Goal: Information Seeking & Learning: Learn about a topic

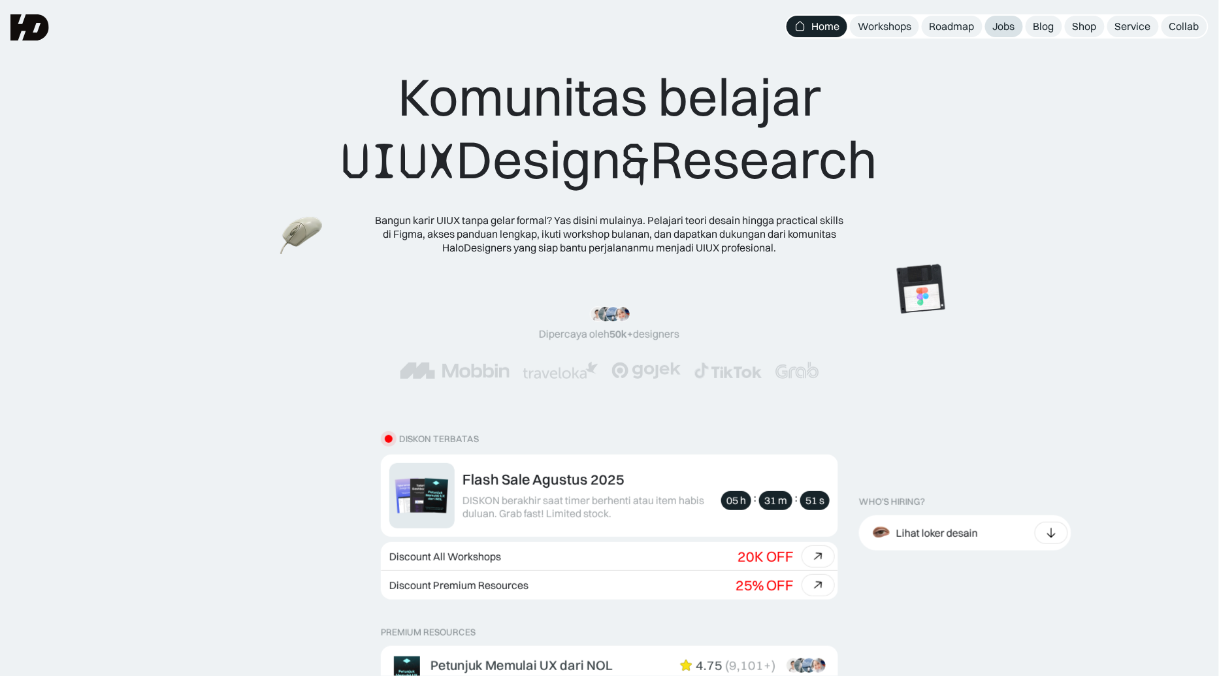
click at [1007, 26] on div "Jobs" at bounding box center [1004, 27] width 22 height 14
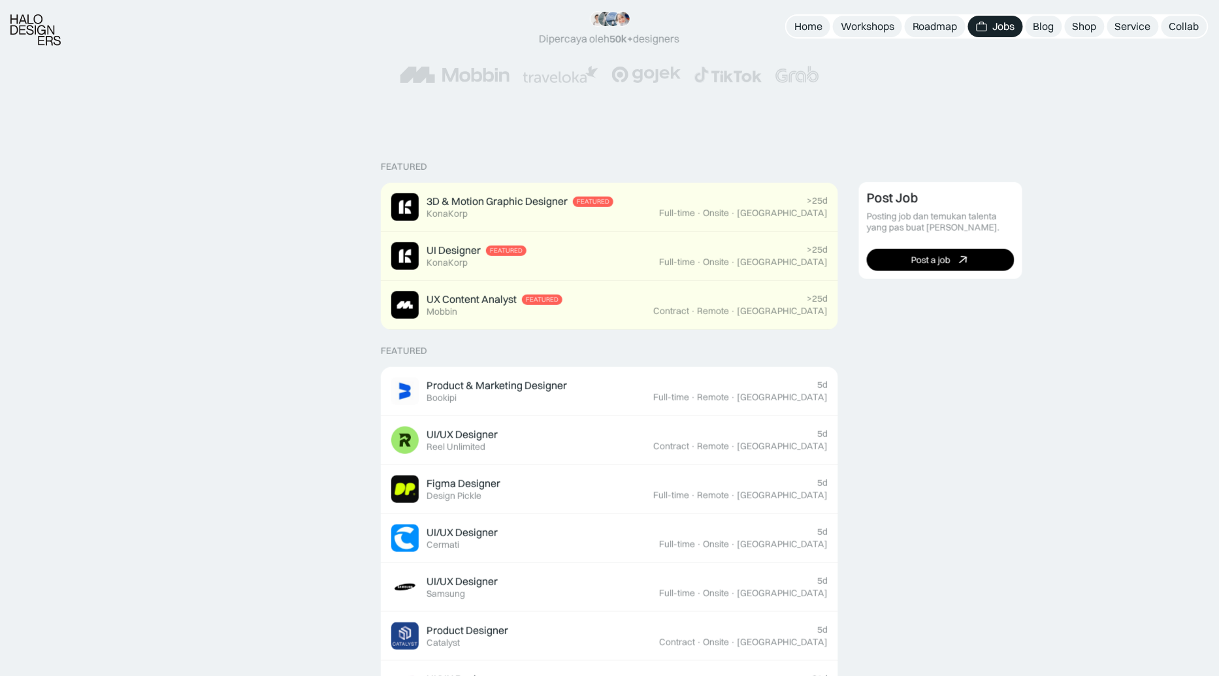
scroll to position [206, 0]
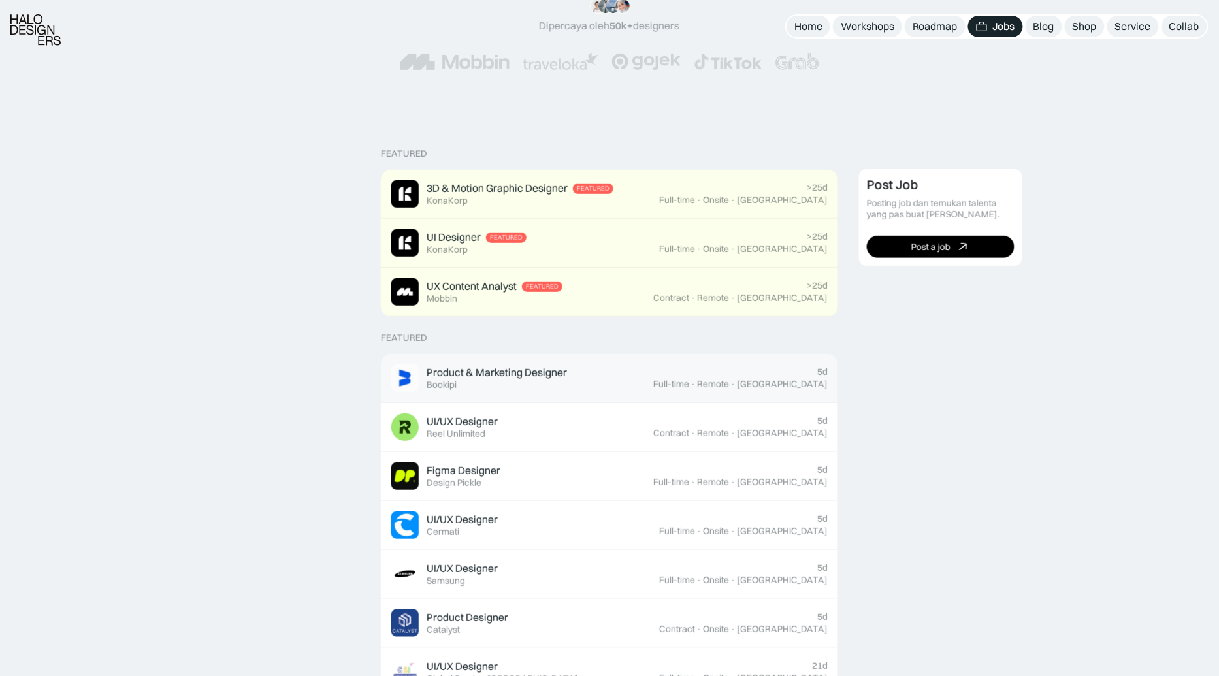
click at [481, 376] on div "Product & Marketing Designer" at bounding box center [496, 373] width 140 height 14
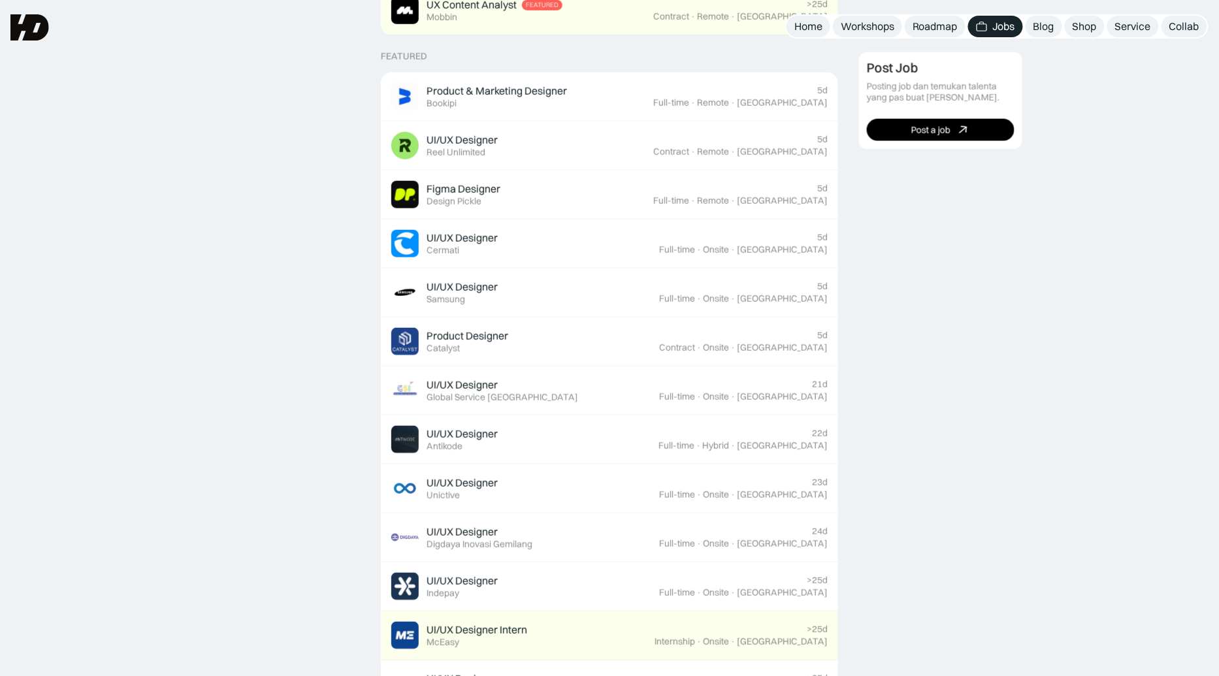
scroll to position [471, 0]
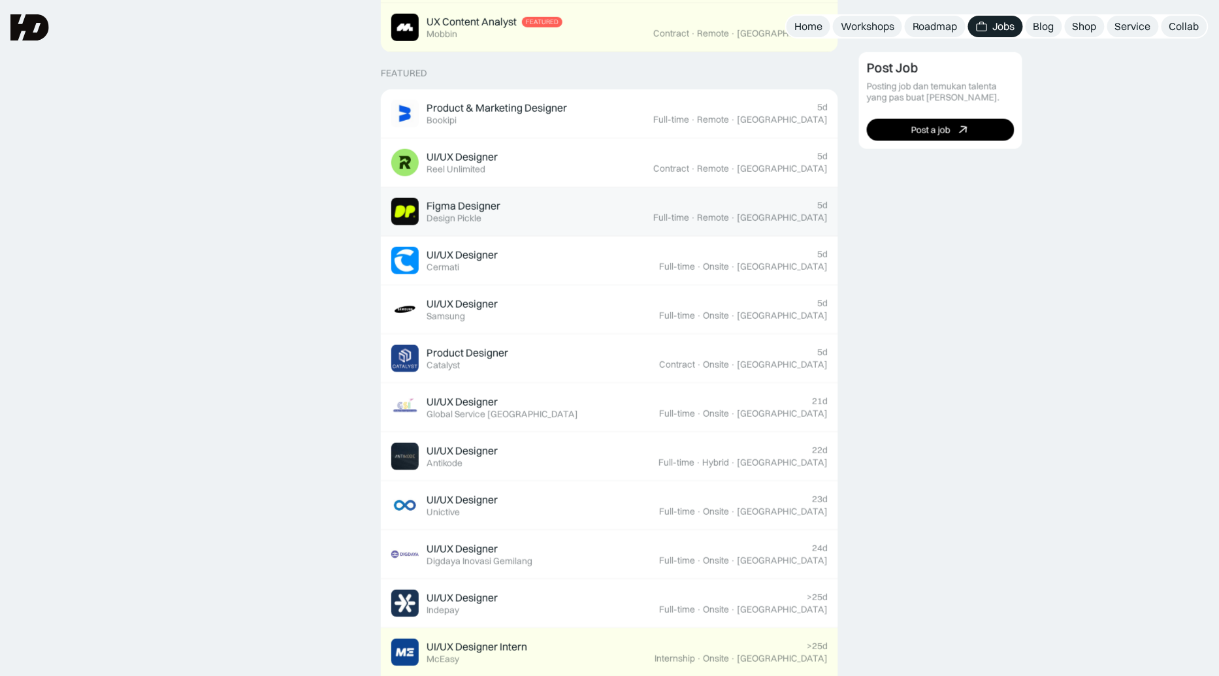
click at [472, 203] on div "Figma Designer" at bounding box center [463, 206] width 74 height 14
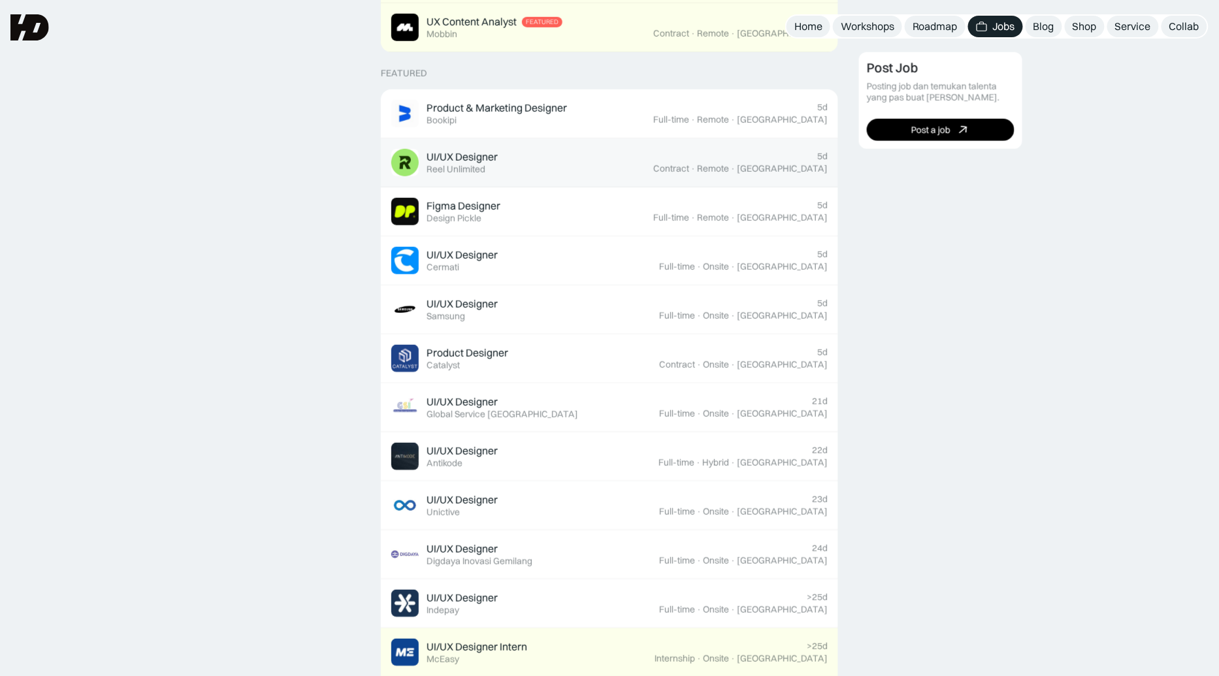
click at [468, 155] on div "UI/UX Designer" at bounding box center [461, 157] width 71 height 14
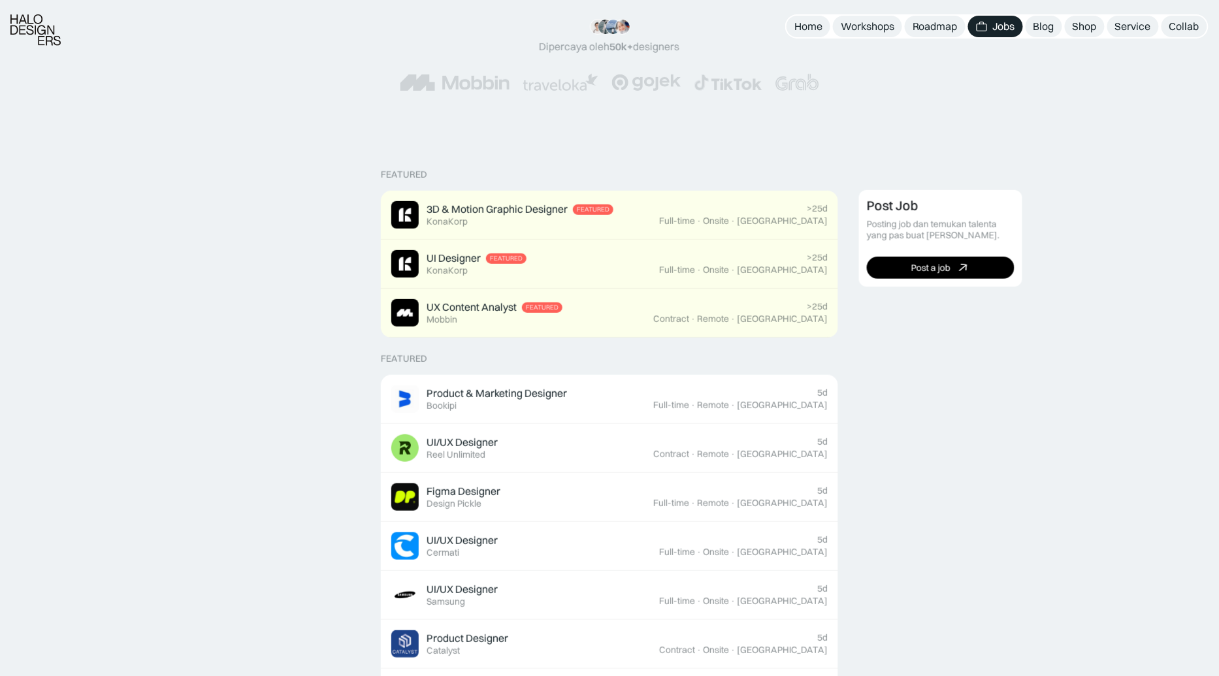
scroll to position [186, 0]
click at [458, 402] on div "Product & Marketing Designer Featured Bookipi" at bounding box center [496, 398] width 140 height 25
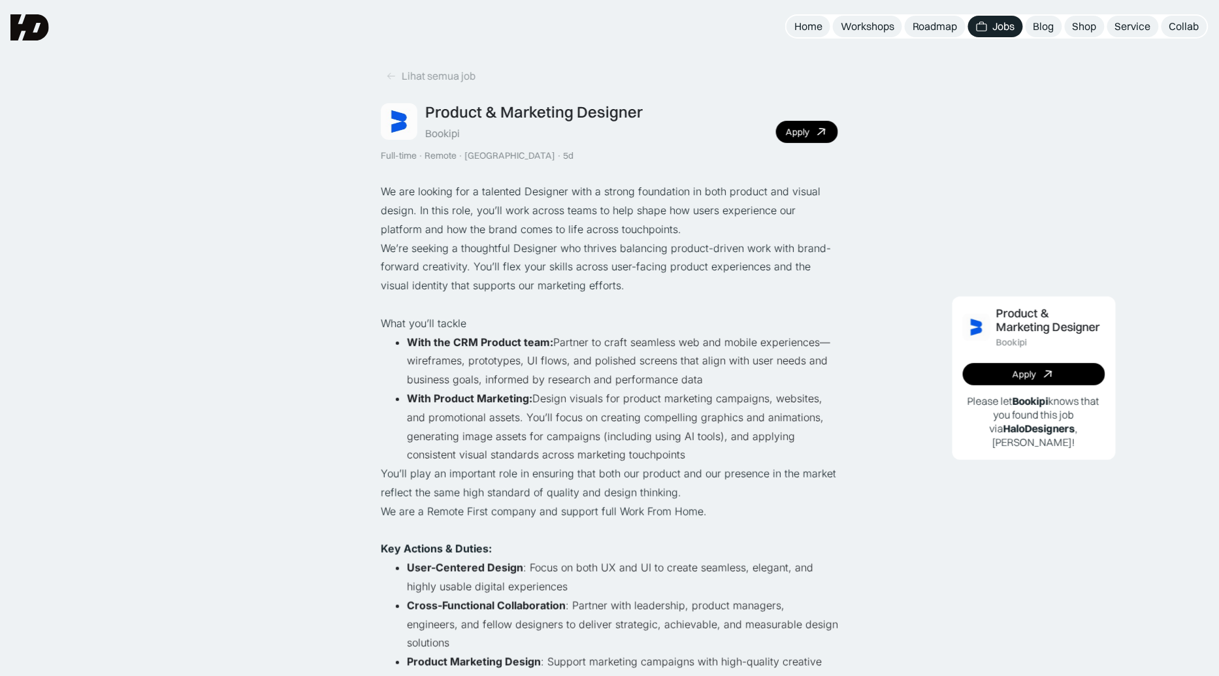
drag, startPoint x: 462, startPoint y: 133, endPoint x: 427, endPoint y: 131, distance: 34.7
click at [427, 131] on div "Product & Marketing Designer Bookipi" at bounding box center [533, 122] width 217 height 38
copy div "Bookipi"
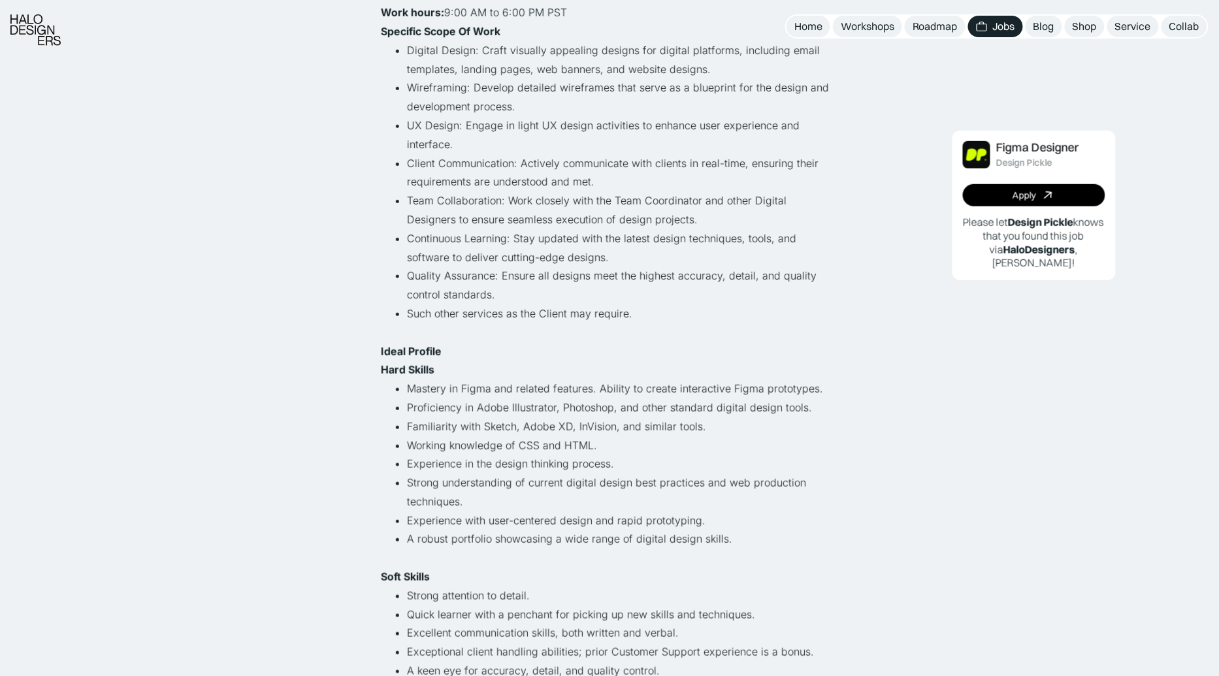
scroll to position [274, 0]
drag, startPoint x: 410, startPoint y: 444, endPoint x: 594, endPoint y: 443, distance: 183.5
click at [594, 443] on li "Working knowledge of CSS and HTML." at bounding box center [622, 444] width 431 height 19
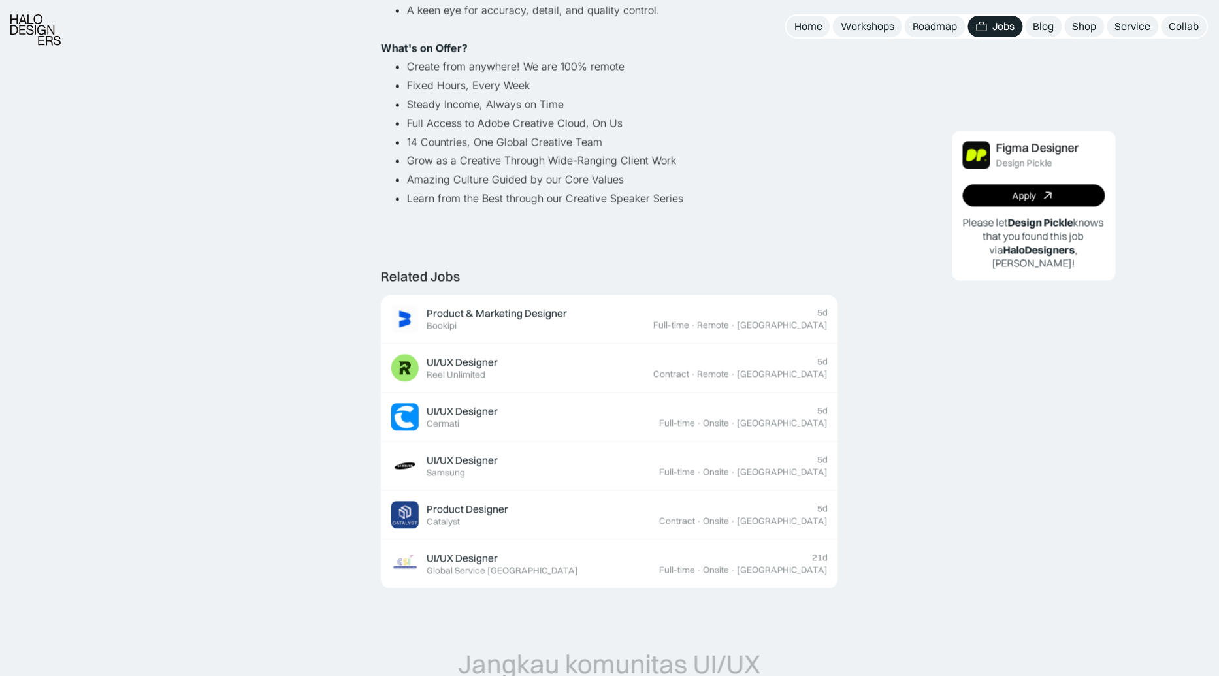
scroll to position [935, 0]
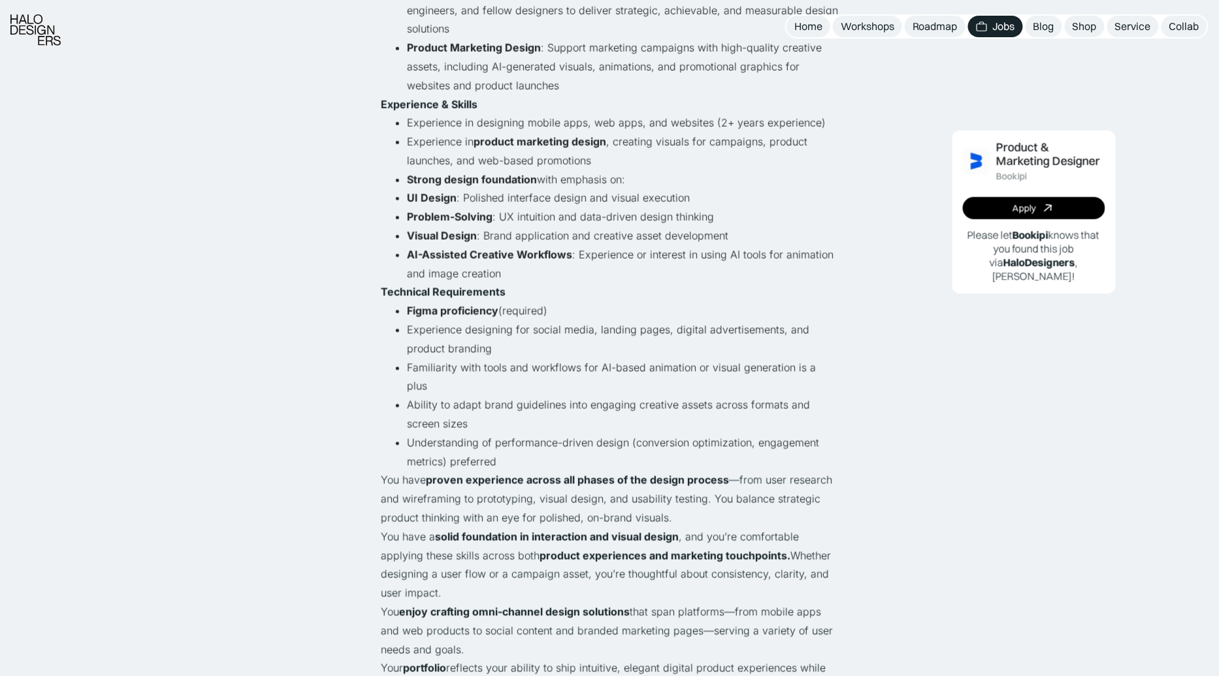
scroll to position [678, 0]
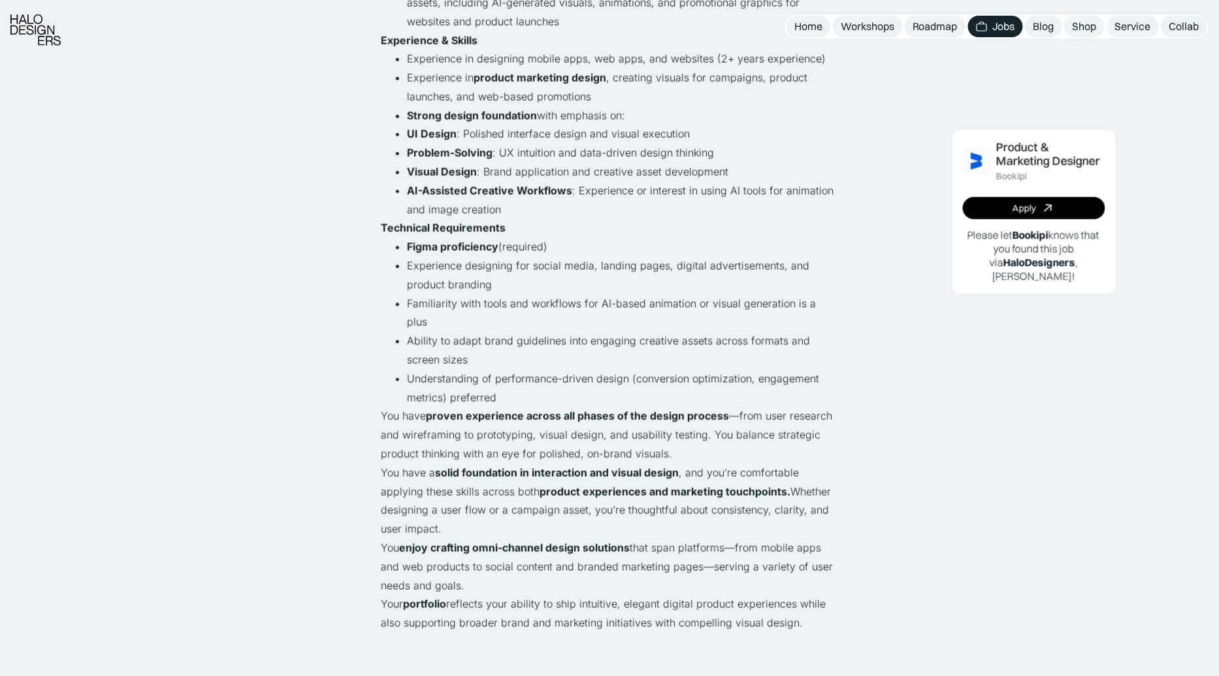
drag, startPoint x: 383, startPoint y: 189, endPoint x: 813, endPoint y: 582, distance: 583.0
click at [813, 582] on div "We are looking for a talented Designer with a strong foundation in both product…" at bounding box center [609, 68] width 457 height 1129
